Goal: Answer question/provide support

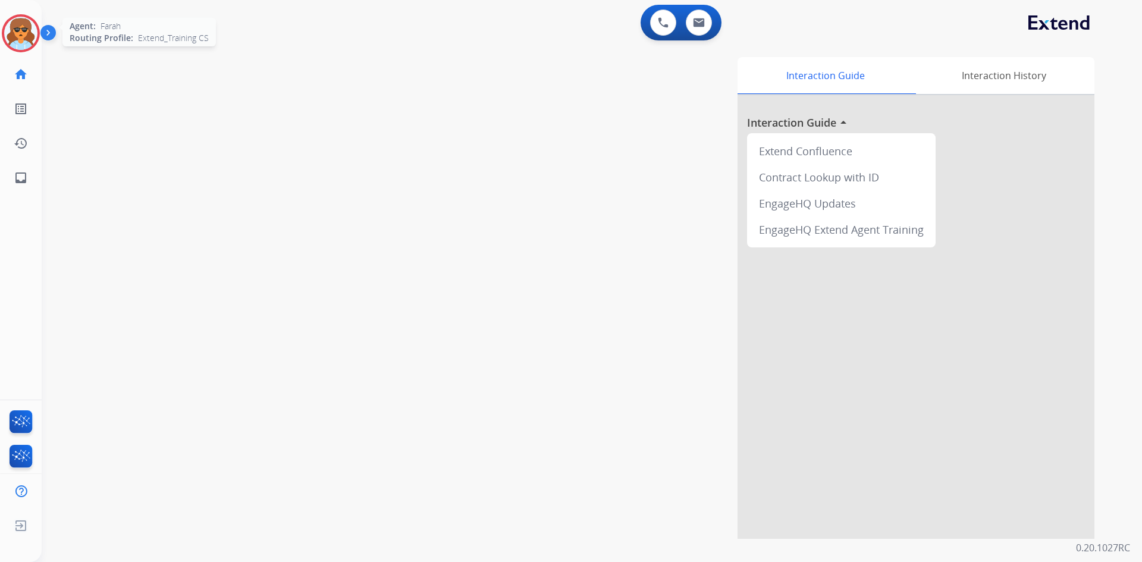
click at [29, 31] on img at bounding box center [20, 33] width 33 height 33
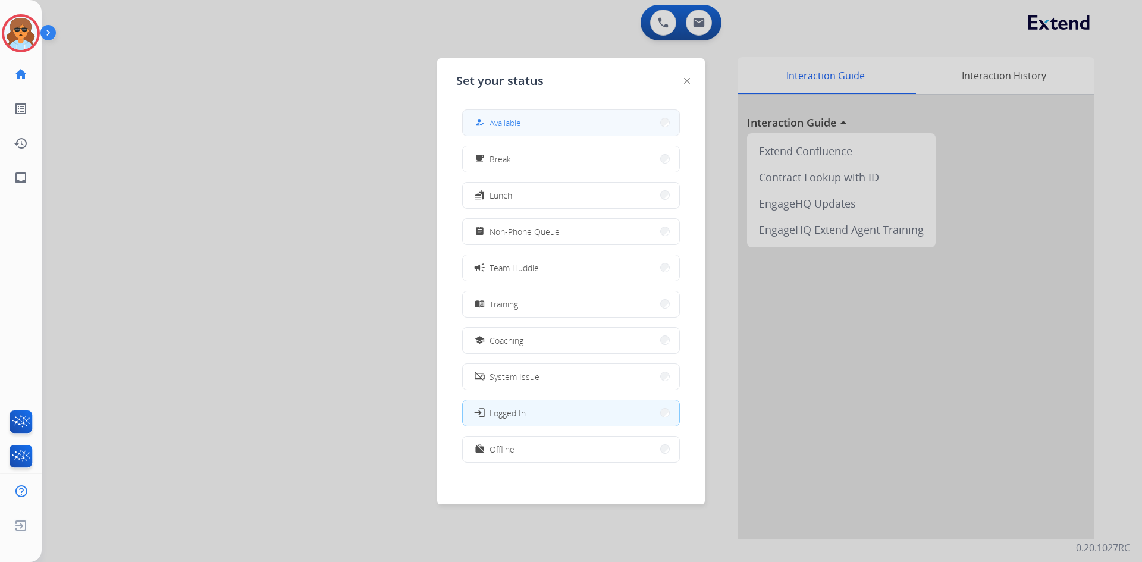
click at [660, 126] on button "how_to_reg Available" at bounding box center [571, 123] width 216 height 26
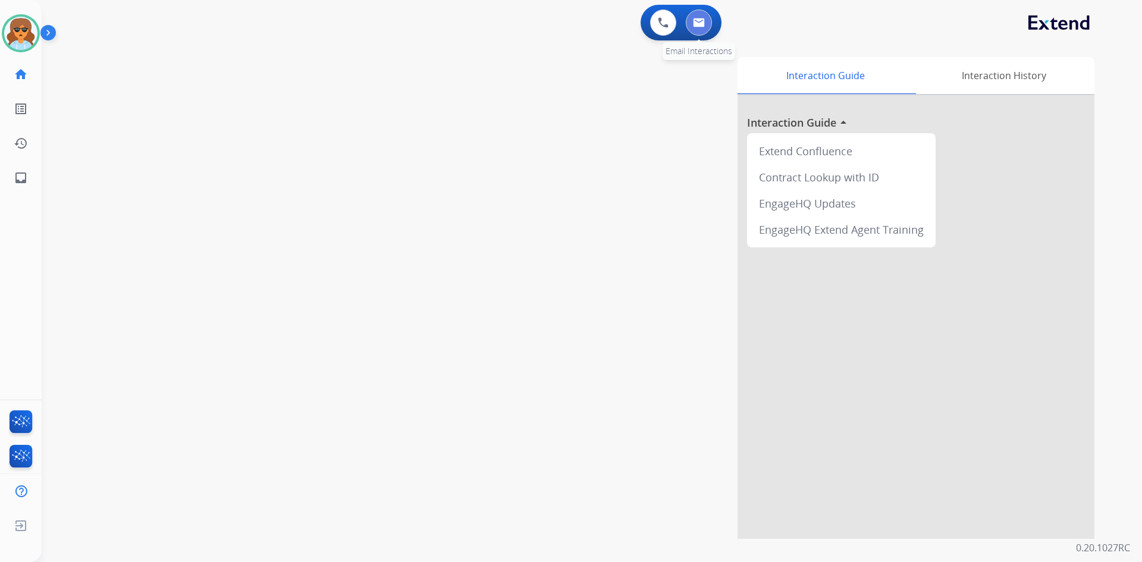
click at [708, 29] on button at bounding box center [699, 23] width 26 height 26
select select "**********"
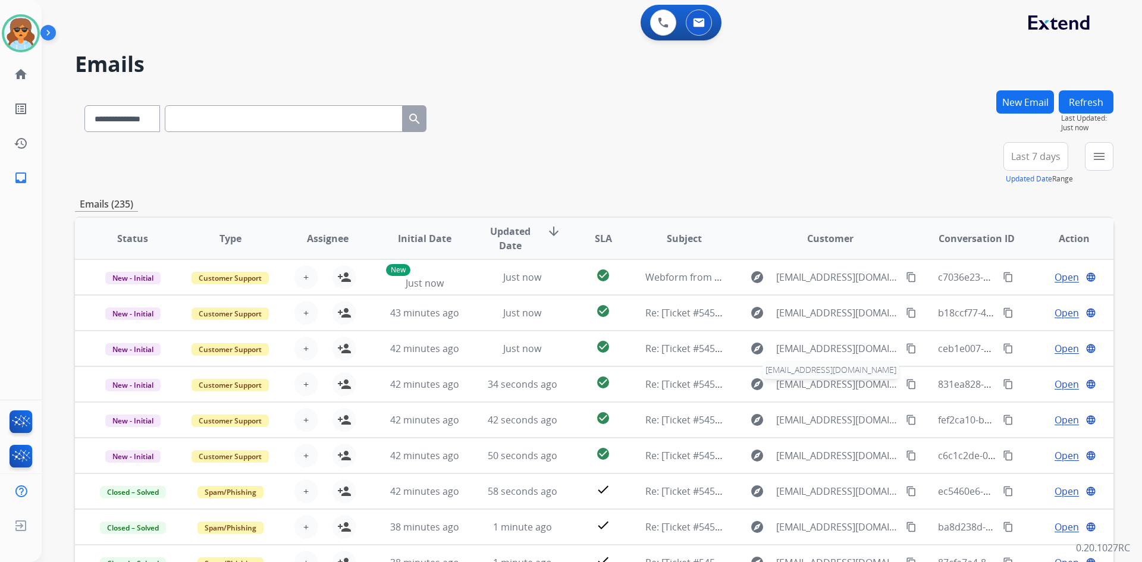
scroll to position [1, 0]
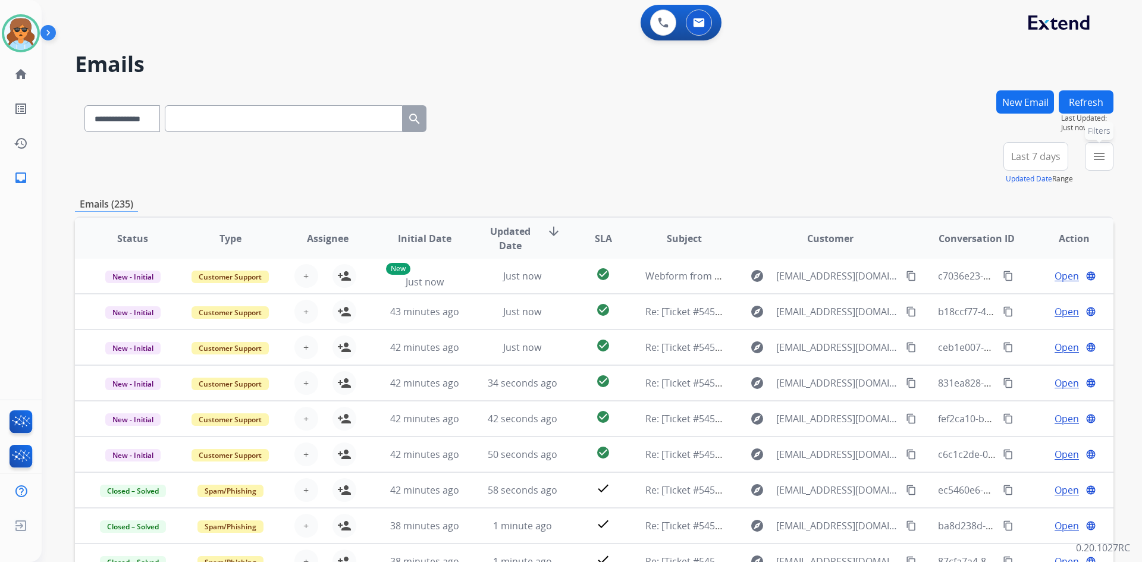
click at [1091, 150] on button "menu Filters" at bounding box center [1099, 156] width 29 height 29
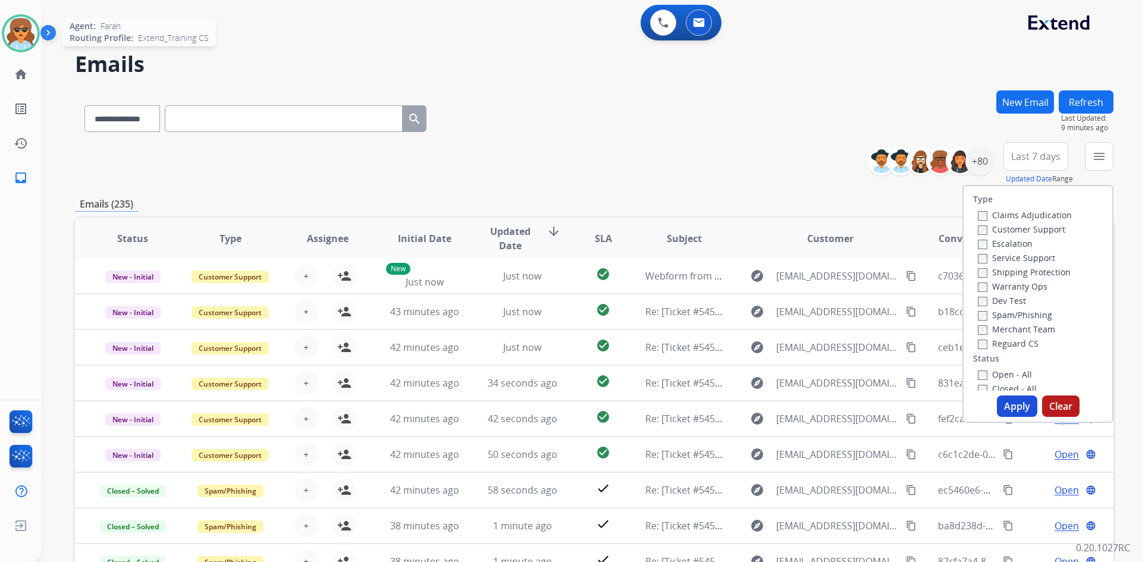
click at [32, 34] on img at bounding box center [20, 33] width 33 height 33
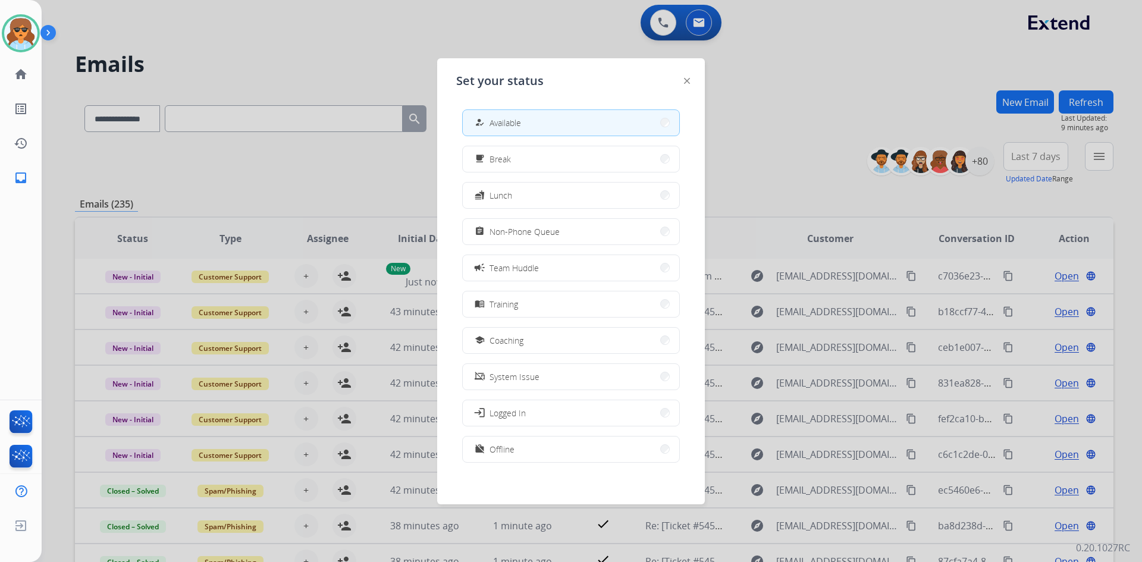
click at [477, 13] on div at bounding box center [571, 281] width 1142 height 562
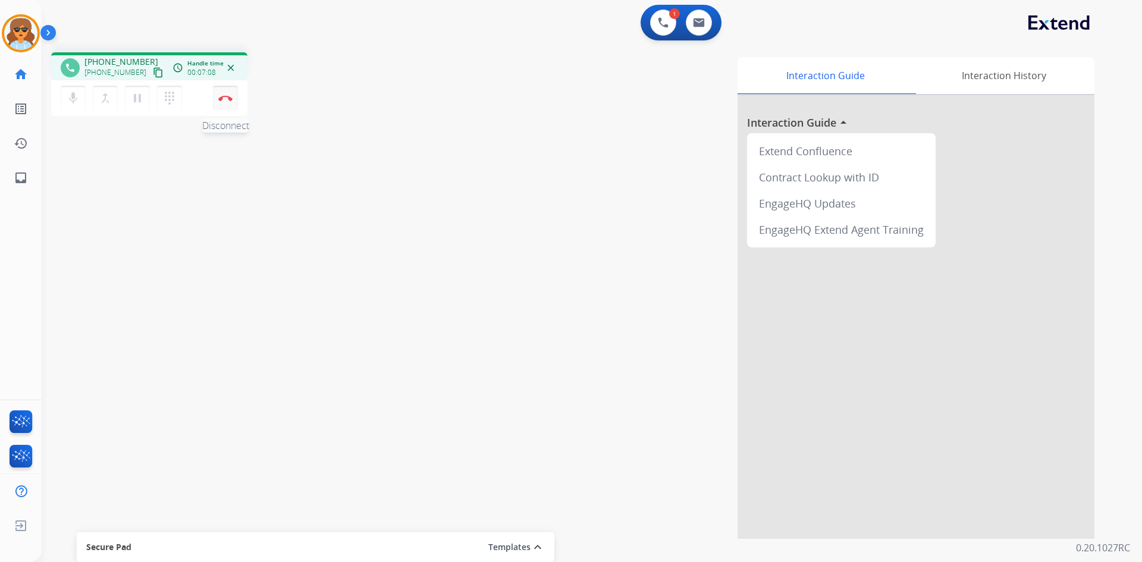
click at [231, 90] on button "Disconnect" at bounding box center [225, 98] width 25 height 25
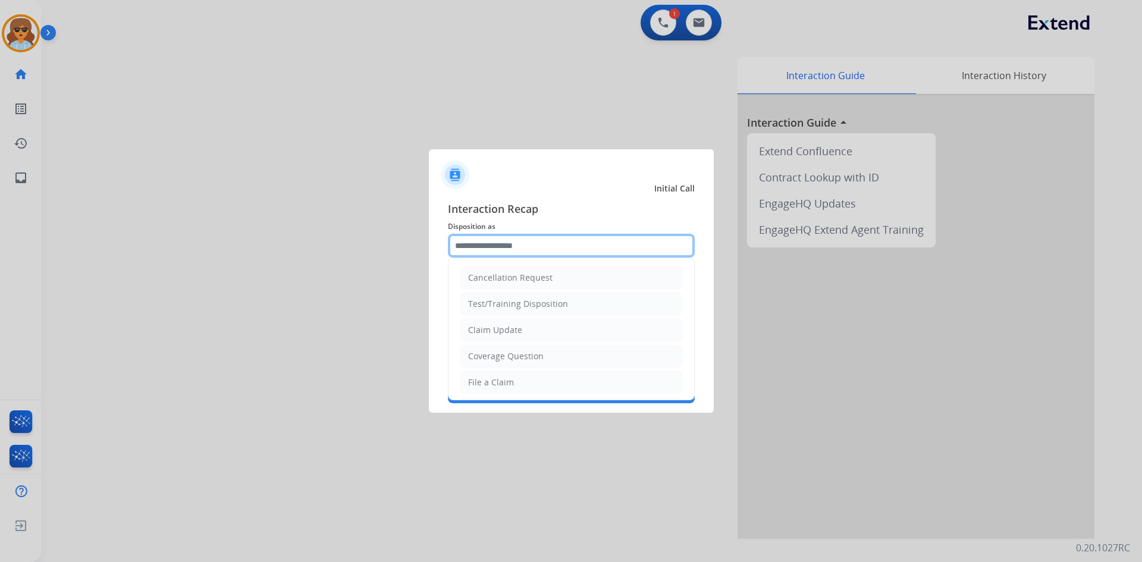
drag, startPoint x: 549, startPoint y: 234, endPoint x: 495, endPoint y: 259, distance: 60.1
click at [549, 233] on div "Interaction Recap Disposition as Cancellation Request Test/Training Disposition…" at bounding box center [571, 301] width 247 height 203
click at [491, 240] on input "text" at bounding box center [571, 246] width 247 height 24
click at [521, 353] on div "Coverage Question" at bounding box center [506, 356] width 76 height 12
type input "**********"
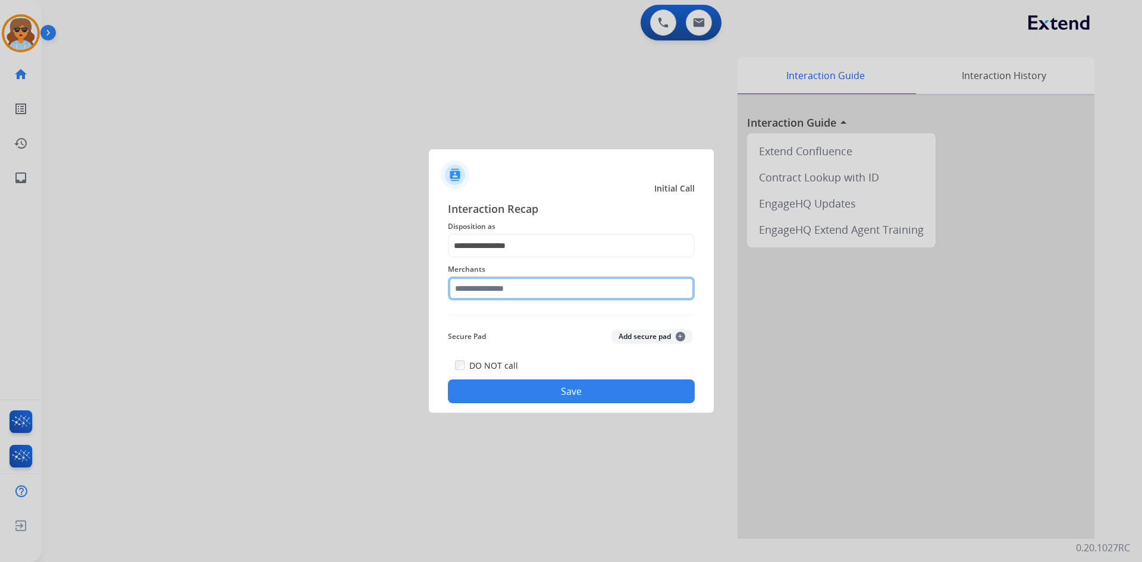
click at [589, 287] on input "text" at bounding box center [571, 288] width 247 height 24
